Goal: Transaction & Acquisition: Purchase product/service

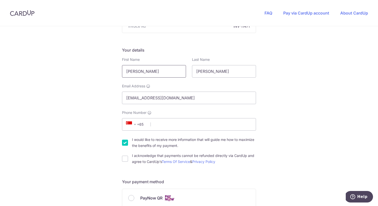
scroll to position [68, 0]
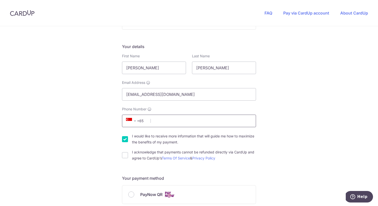
click at [164, 124] on input "Phone Number" at bounding box center [189, 121] width 134 height 13
type input "93377307"
type input "278732"
type input "[STREET_ADDRESS], 02-09"
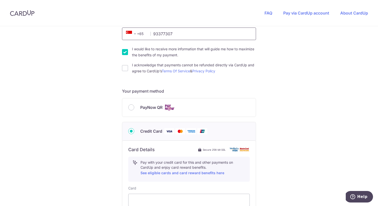
scroll to position [148, 0]
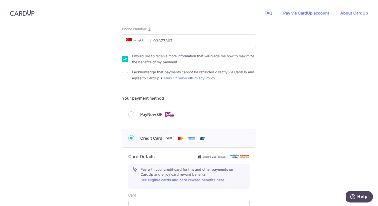
click at [125, 60] on input "I would like to receive more information that will guide me how to maximize the…" at bounding box center [125, 59] width 6 height 6
checkbox input "false"
click at [124, 75] on input "I acknowledge that payments cannot be refunded directly via CardUp and agree to…" at bounding box center [125, 75] width 6 height 6
checkbox input "true"
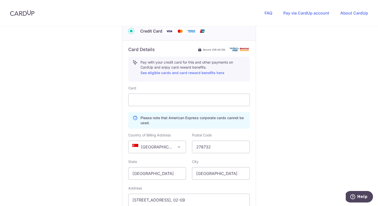
scroll to position [256, 0]
click at [297, 120] on div "You are paying HEI HOMES PTE LTD HEI HOMES PTE LTD uses CardUp to accept paymen…" at bounding box center [189, 24] width 378 height 509
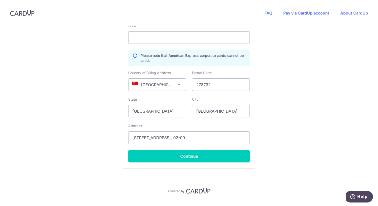
scroll to position [321, 0]
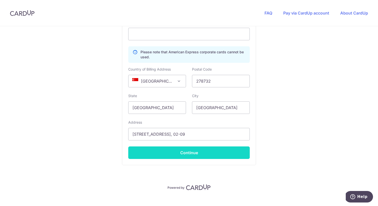
click at [206, 151] on button "Continue" at bounding box center [189, 152] width 122 height 13
type input "**** 6021"
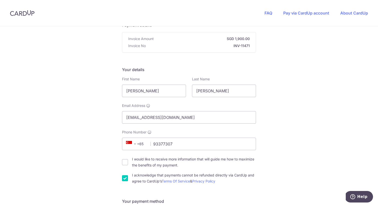
scroll to position [0, 0]
